Goal: Transaction & Acquisition: Purchase product/service

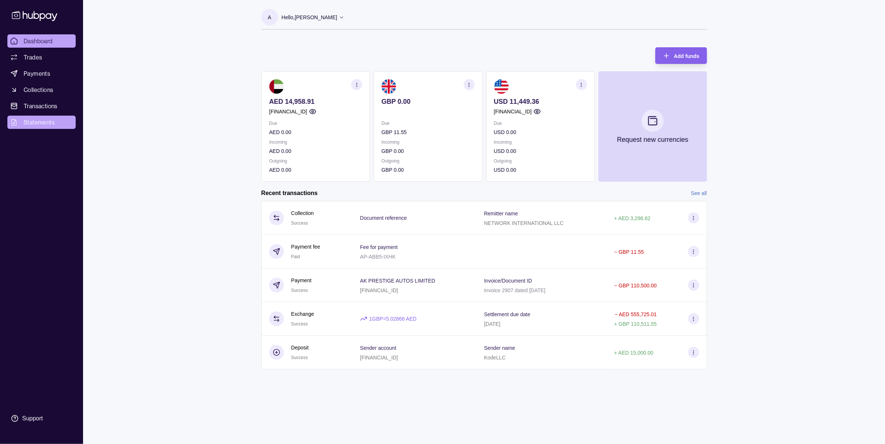
click at [17, 119] on icon at bounding box center [13, 122] width 7 height 7
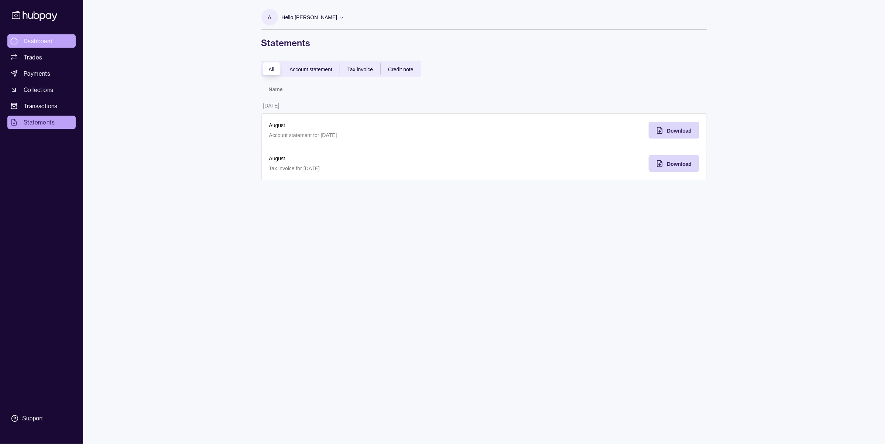
click at [51, 41] on span "Dashboard" at bounding box center [38, 41] width 29 height 9
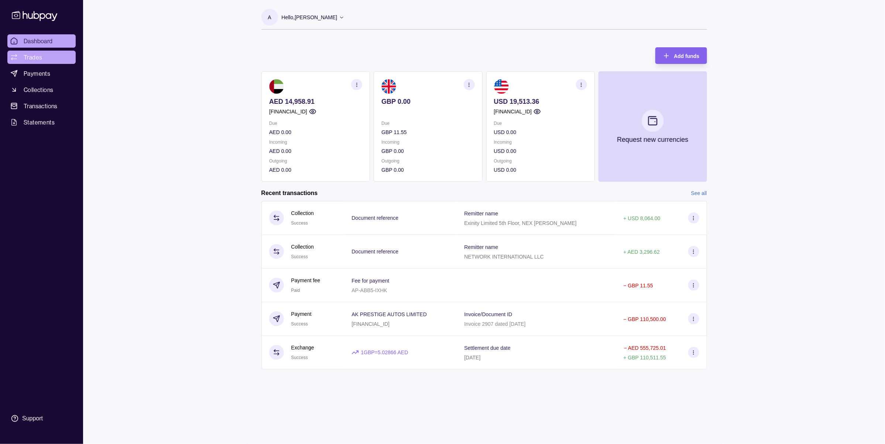
click at [32, 54] on span "Trades" at bounding box center [33, 57] width 18 height 9
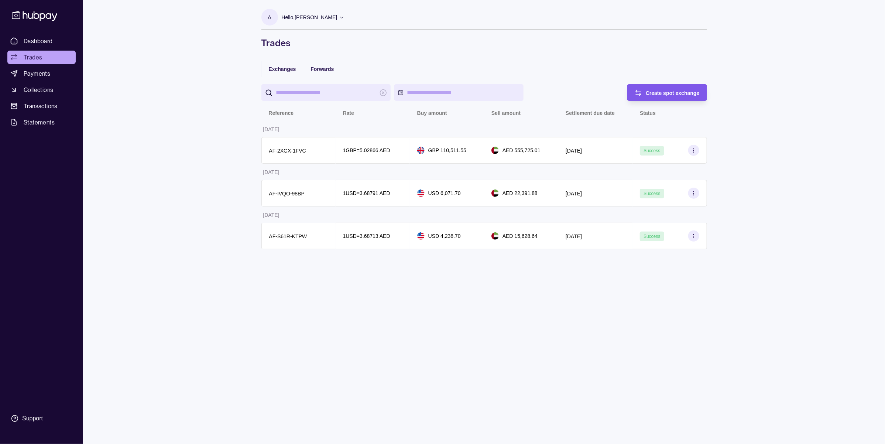
click at [660, 96] on div "Create spot exchange" at bounding box center [673, 92] width 54 height 9
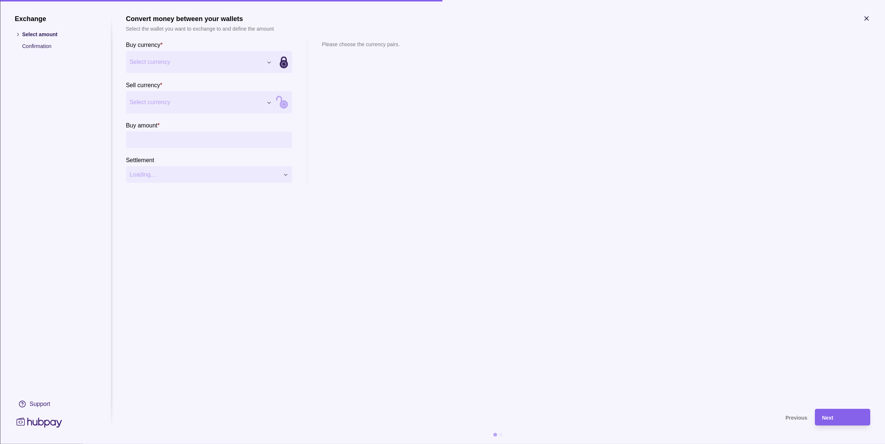
click at [199, 59] on span "Select currency" at bounding box center [196, 62] width 133 height 9
click at [162, 104] on span "Select currency" at bounding box center [196, 102] width 133 height 9
click at [180, 142] on input "Buy amount *" at bounding box center [216, 139] width 144 height 17
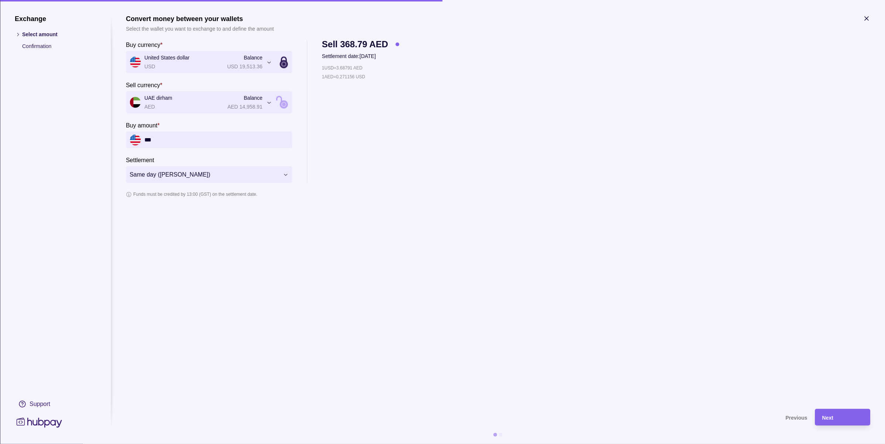
type input "***"
click at [564, 155] on div "**********" at bounding box center [498, 111] width 745 height 143
drag, startPoint x: 125, startPoint y: 44, endPoint x: 159, endPoint y: 44, distance: 34.3
click at [159, 44] on section "**********" at bounding box center [443, 229] width 856 height 429
copy p "Buy currency"
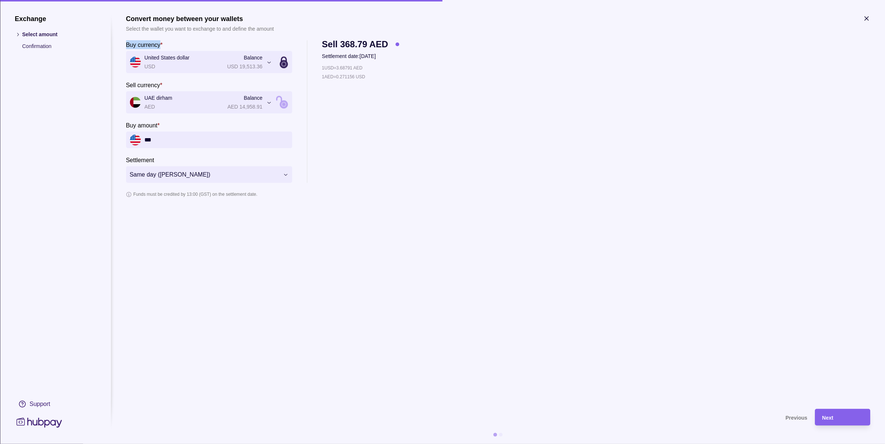
drag, startPoint x: 164, startPoint y: 85, endPoint x: 124, endPoint y: 84, distance: 39.9
click at [124, 84] on section "**********" at bounding box center [443, 229] width 856 height 429
copy div "Sell currency *"
drag, startPoint x: 124, startPoint y: 42, endPoint x: 160, endPoint y: 47, distance: 36.5
click at [160, 47] on section "**********" at bounding box center [443, 229] width 856 height 429
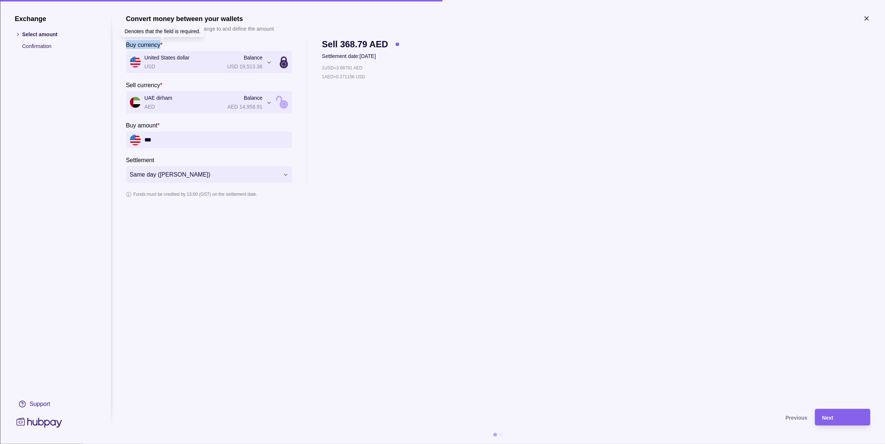
copy p "Buy currency"
click at [284, 174] on icon "button" at bounding box center [286, 175] width 6 height 6
click at [198, 177] on span "Same day (TOD)" at bounding box center [205, 174] width 150 height 9
click at [192, 182] on button "Same day (TOD)" at bounding box center [209, 174] width 166 height 17
click at [851, 416] on div "Next" at bounding box center [842, 417] width 41 height 9
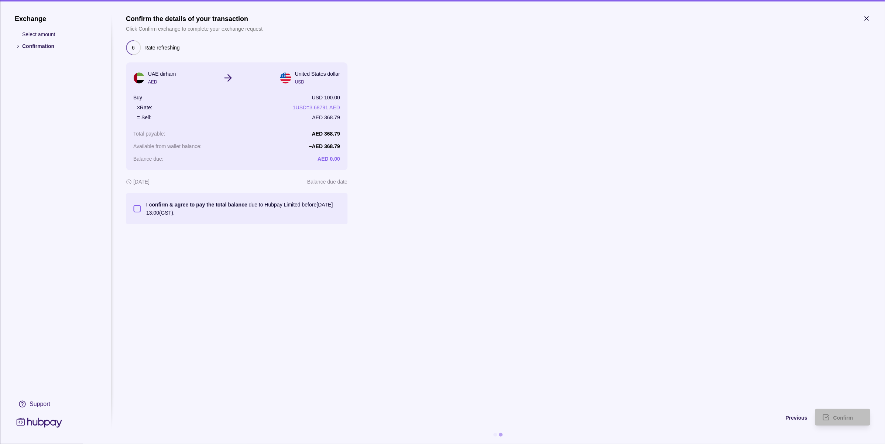
click at [468, 159] on section "Confirm the details of your transaction Click Confirm exchange to complete your…" at bounding box center [498, 119] width 745 height 209
click at [732, 318] on section "Confirm the details of your transaction Click Confirm exchange to complete your…" at bounding box center [498, 208] width 745 height 387
click at [137, 208] on button "I confirm & agree to pay the total balance due to Hubpay Limited before 12 Sep …" at bounding box center [136, 208] width 7 height 7
type button "on"
click at [867, 16] on icon "button" at bounding box center [866, 18] width 7 height 7
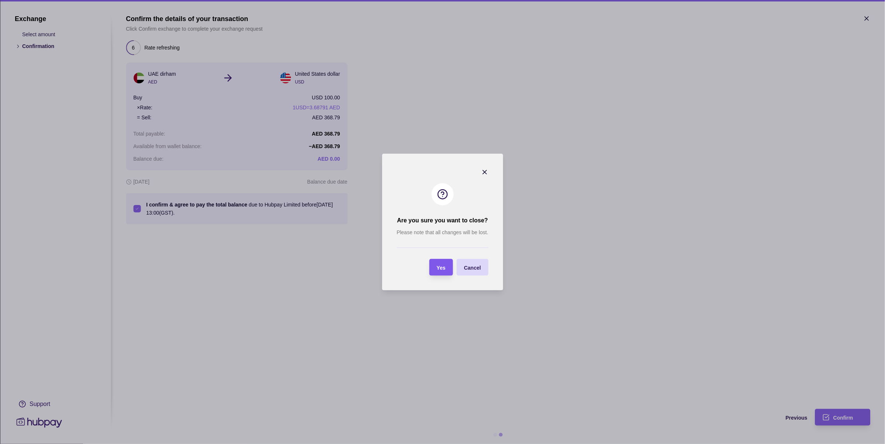
click at [445, 266] on span "Yes" at bounding box center [441, 268] width 9 height 6
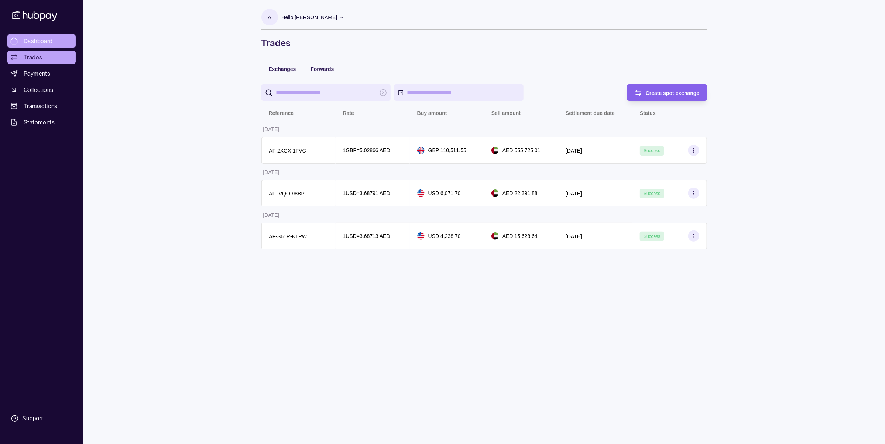
click at [38, 41] on span "Dashboard" at bounding box center [38, 41] width 29 height 9
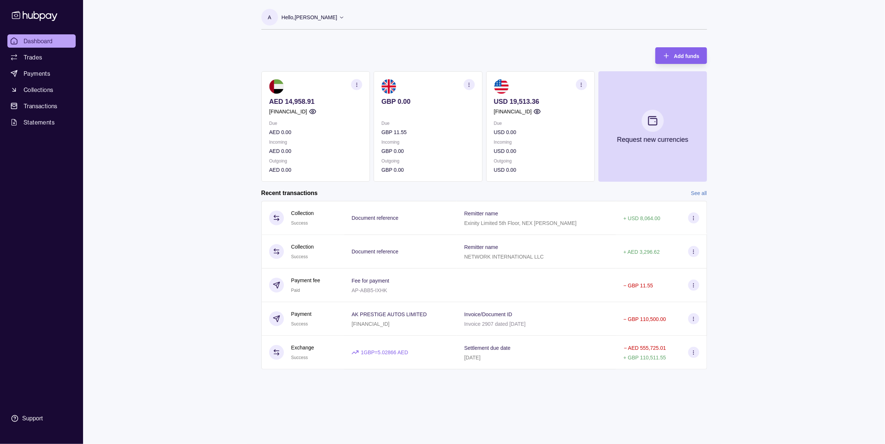
click at [322, 38] on div "A Hello, Anatolii Mironov KODE LLC Account Terms and conditions Privacy policy …" at bounding box center [484, 192] width 475 height 384
click at [776, 371] on div "Dashboard Trades Payments Collections Transactions Statements Support A Hello, …" at bounding box center [442, 222] width 885 height 444
click at [469, 86] on icon "button" at bounding box center [469, 85] width 6 height 6
click at [427, 103] on link "View account details" at bounding box center [417, 103] width 47 height 8
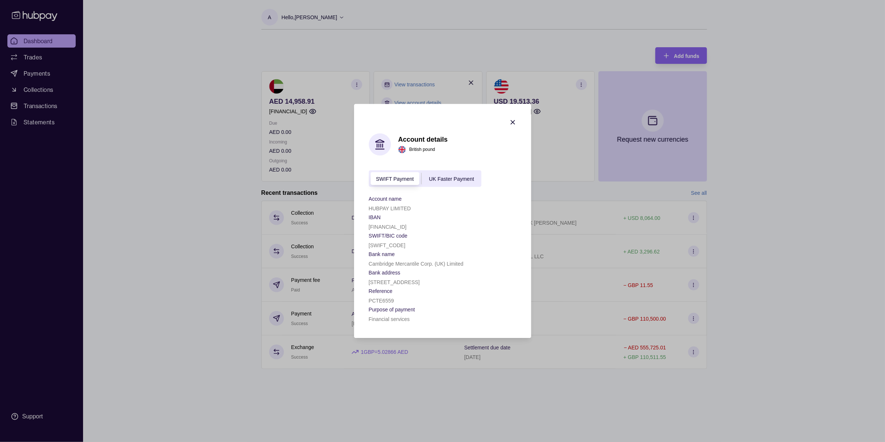
click at [388, 243] on p "[SWIFT_CODE]" at bounding box center [387, 246] width 37 height 6
copy p "[SWIFT_CODE]"
click at [393, 225] on p "[FINANCIAL_ID]" at bounding box center [388, 228] width 38 height 6
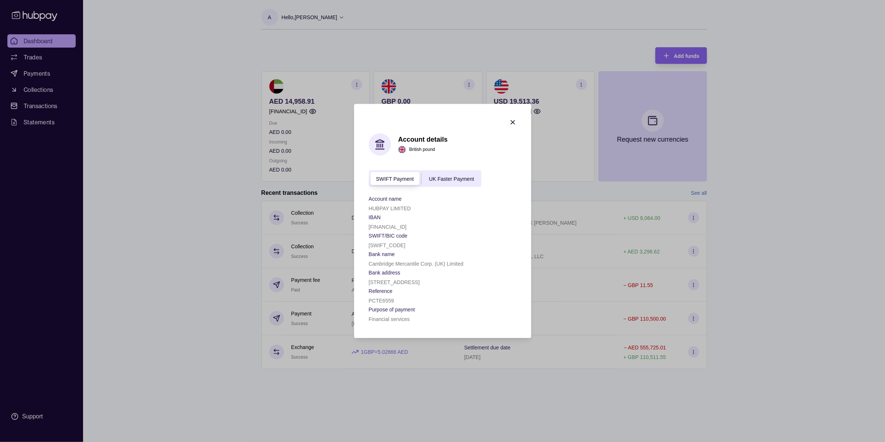
copy p "[FINANCIAL_ID]"
click at [512, 119] on icon "button" at bounding box center [512, 122] width 7 height 7
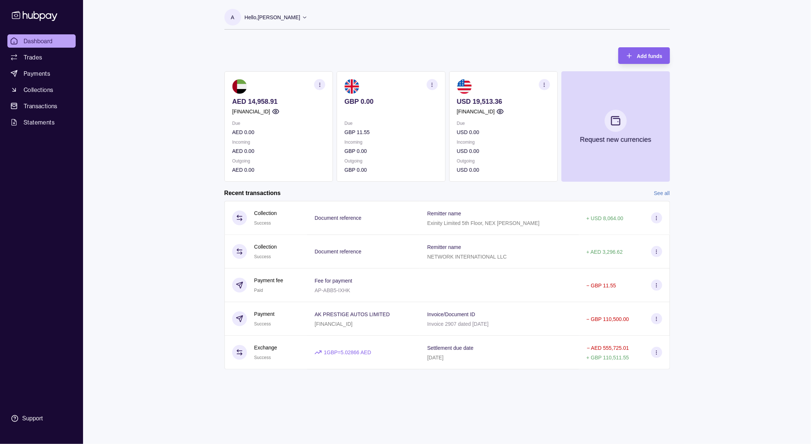
click at [606, 21] on section "A Hello, [PERSON_NAME] KODE LLC Account Terms and conditions Privacy policy Sig…" at bounding box center [448, 19] width 446 height 21
click at [42, 61] on link "Trades" at bounding box center [41, 57] width 68 height 13
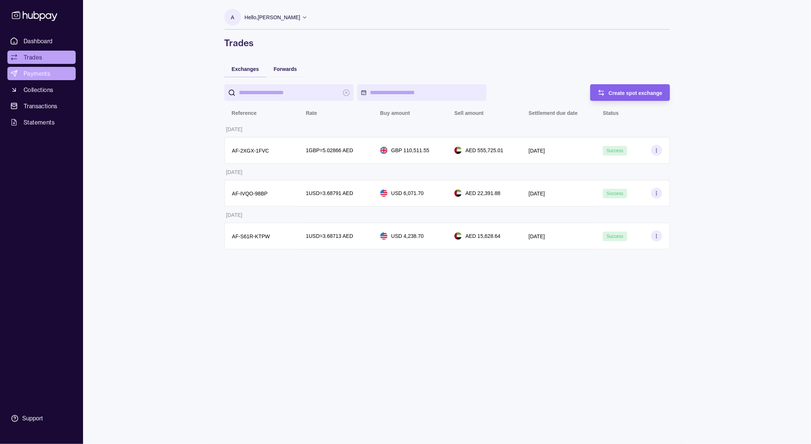
click at [39, 78] on link "Payments" at bounding box center [41, 73] width 68 height 13
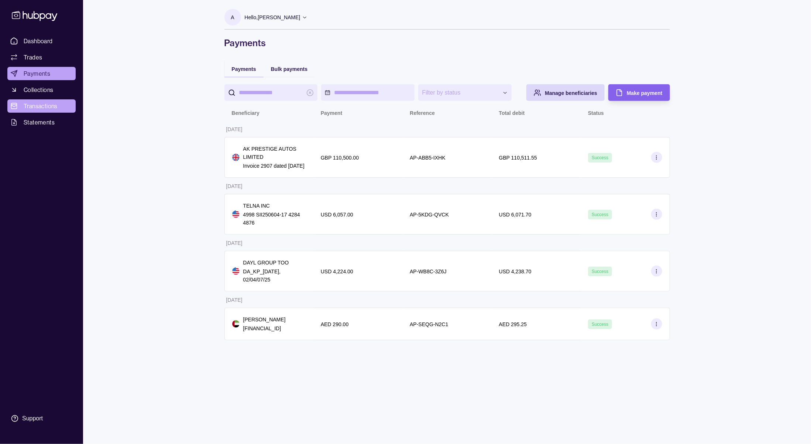
click at [27, 106] on span "Transactions" at bounding box center [41, 106] width 34 height 9
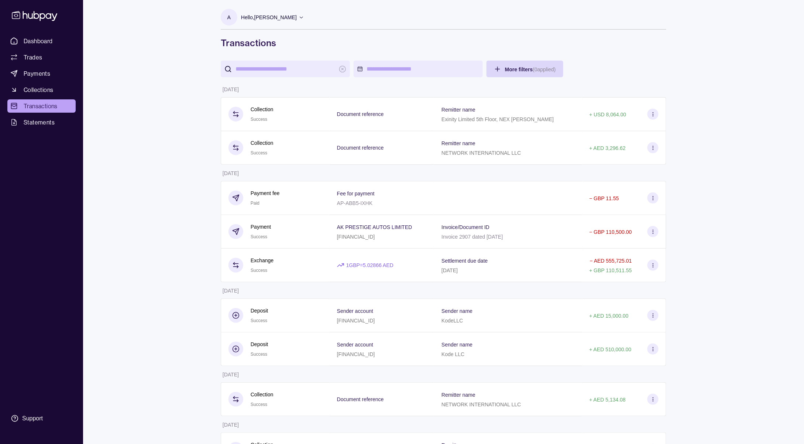
drag, startPoint x: 706, startPoint y: 65, endPoint x: 695, endPoint y: 68, distance: 10.9
